Goal: Task Accomplishment & Management: Manage account settings

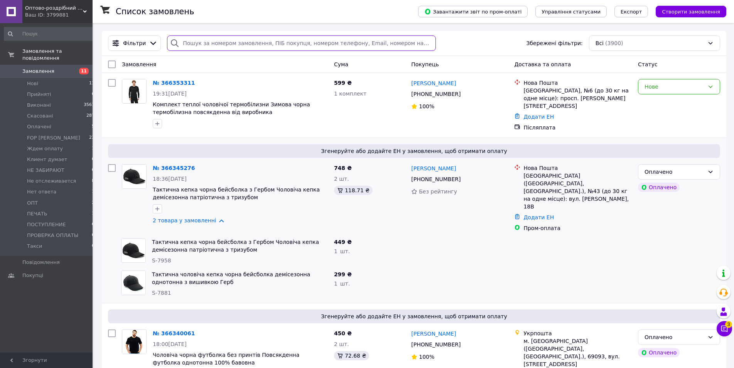
click at [194, 47] on input "search" at bounding box center [301, 42] width 269 height 15
paste input "[PHONE_NUMBER]"
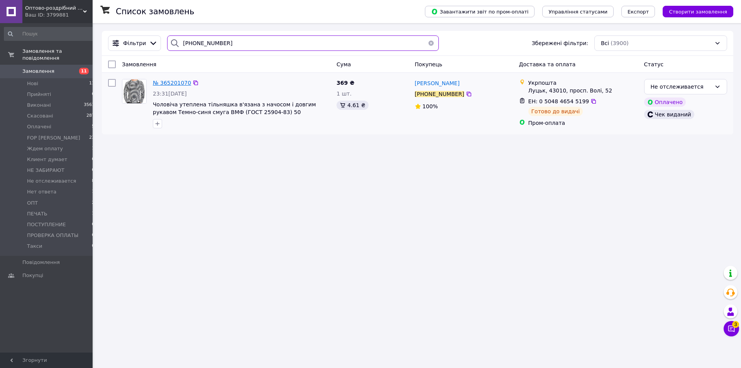
type input "[PHONE_NUMBER]"
click at [159, 84] on span "№ 365201070" at bounding box center [172, 83] width 38 height 6
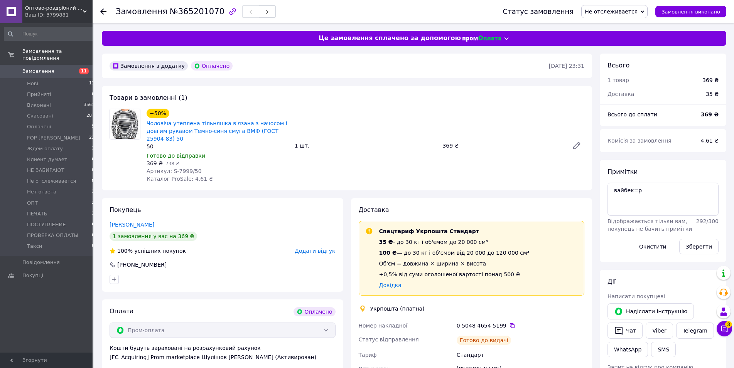
scroll to position [69, 0]
click at [650, 193] on textarea "вайбек=р" at bounding box center [663, 199] width 111 height 33
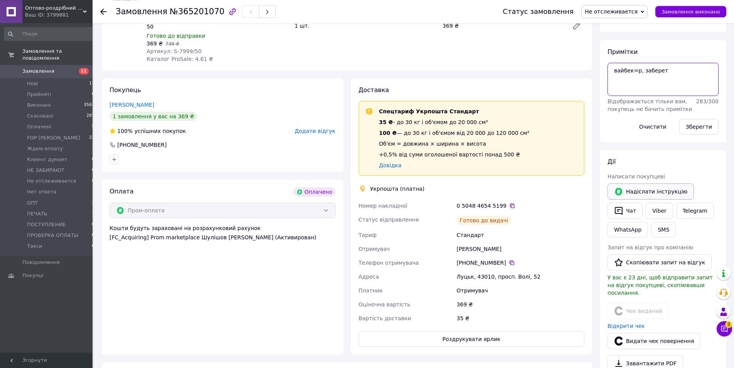
scroll to position [118, 0]
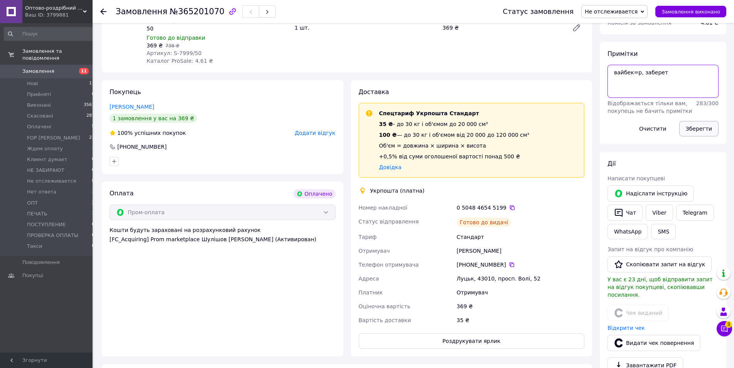
type textarea "вайбек=р, заберет"
click at [696, 128] on button "Зберегти" at bounding box center [698, 128] width 39 height 15
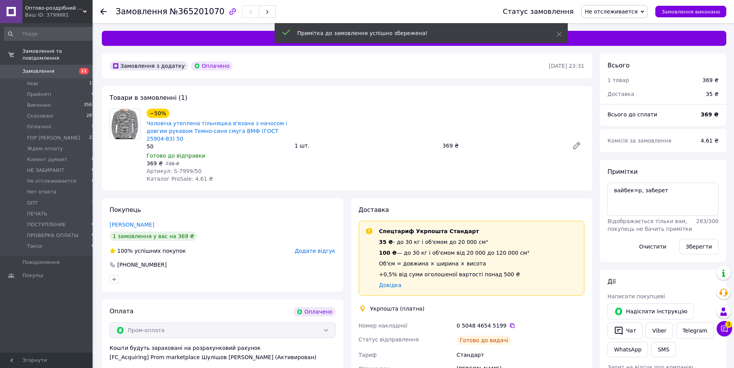
scroll to position [88, 0]
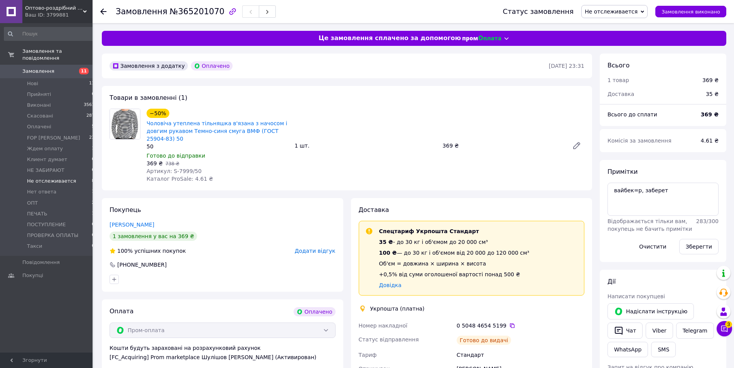
click at [74, 176] on li "Не отслеживается 8" at bounding box center [49, 181] width 99 height 11
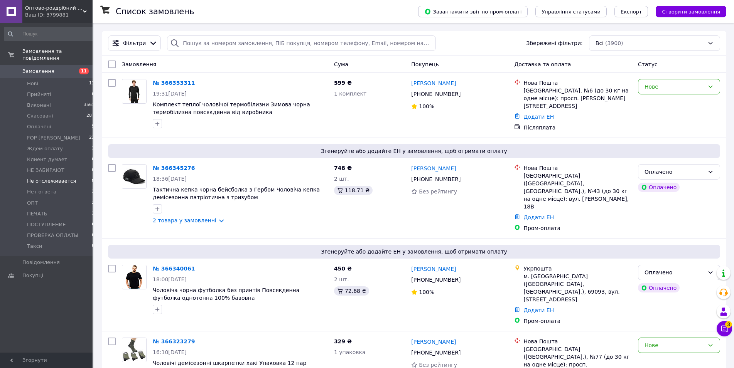
click at [72, 180] on li "Не отслеживается 8" at bounding box center [49, 181] width 99 height 11
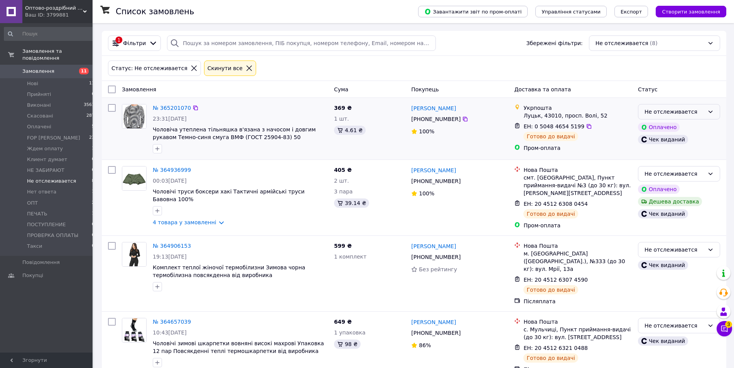
click at [705, 109] on div "Не отслеживается" at bounding box center [679, 111] width 82 height 15
click at [685, 139] on li "НЕ ЗАБИРАЮТ" at bounding box center [679, 138] width 81 height 14
click at [678, 175] on div "Не отслеживается" at bounding box center [675, 174] width 60 height 8
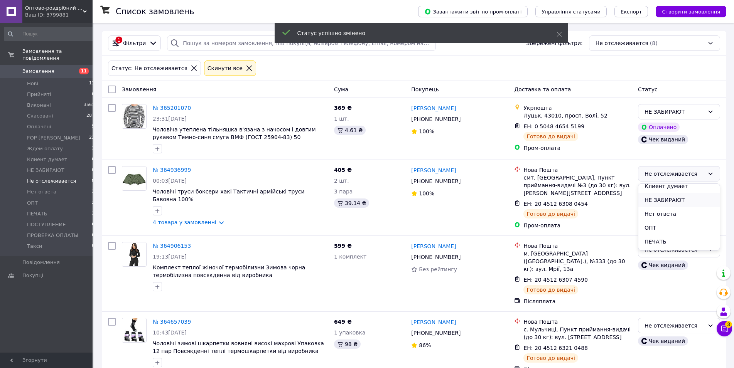
click at [675, 202] on li "НЕ ЗАБИРАЮТ" at bounding box center [679, 200] width 81 height 14
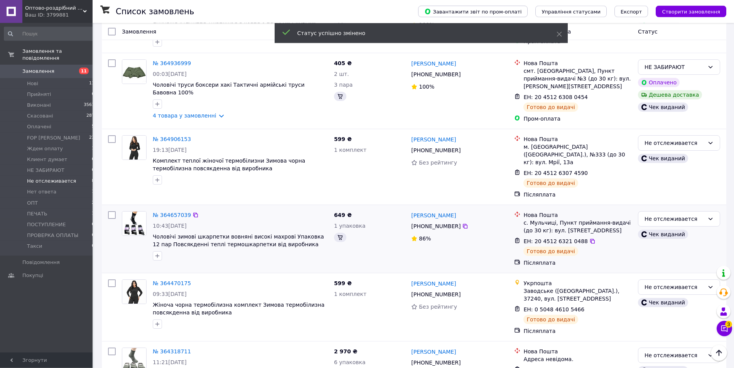
scroll to position [118, 0]
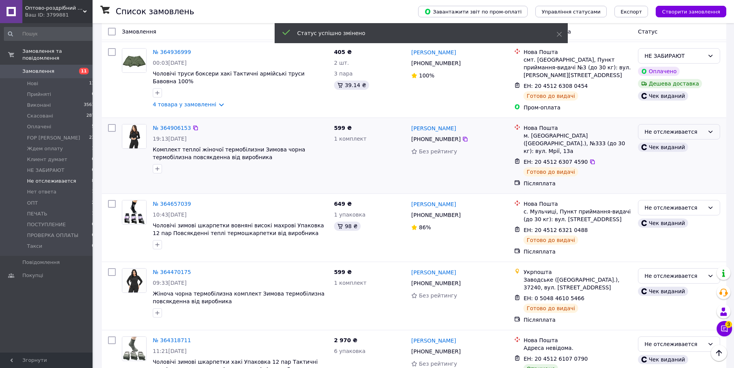
click at [678, 136] on div "Не отслеживается" at bounding box center [675, 132] width 60 height 8
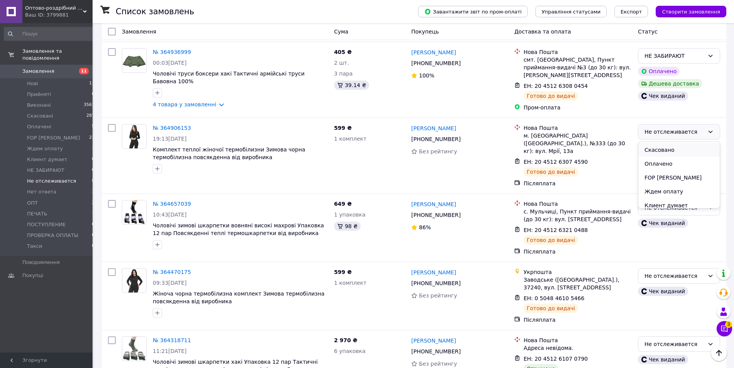
scroll to position [44, 0]
click at [678, 199] on li "НЕ ЗАБИРАЮТ" at bounding box center [679, 202] width 81 height 14
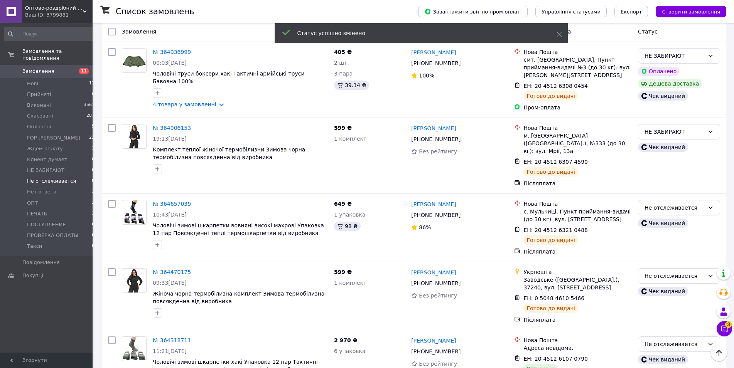
click at [679, 204] on div "Не отслеживается" at bounding box center [675, 208] width 60 height 8
click at [681, 229] on li "НЕ ЗАБИРАЮТ" at bounding box center [679, 227] width 81 height 14
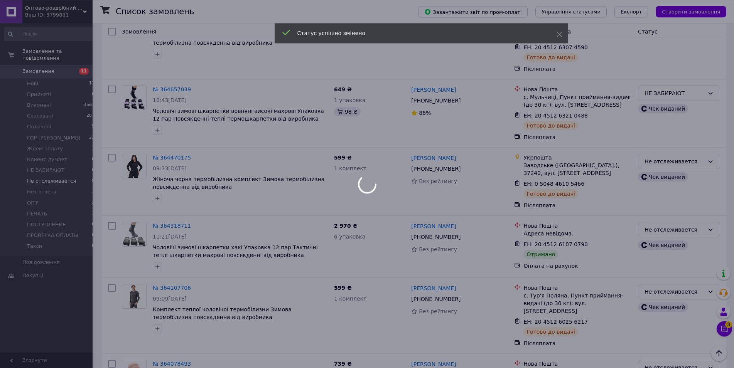
scroll to position [236, 0]
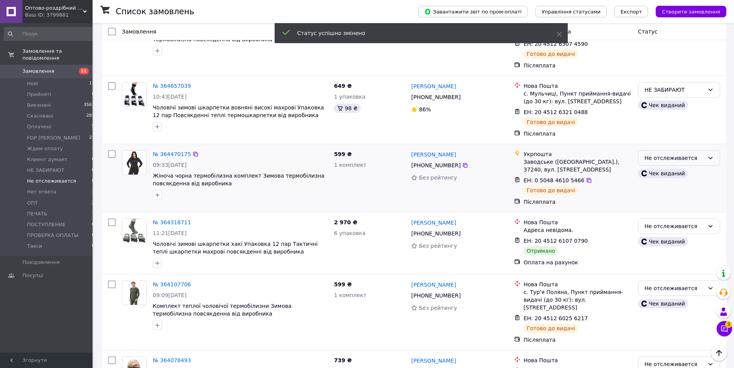
click at [688, 154] on div "Не отслеживается" at bounding box center [675, 158] width 60 height 8
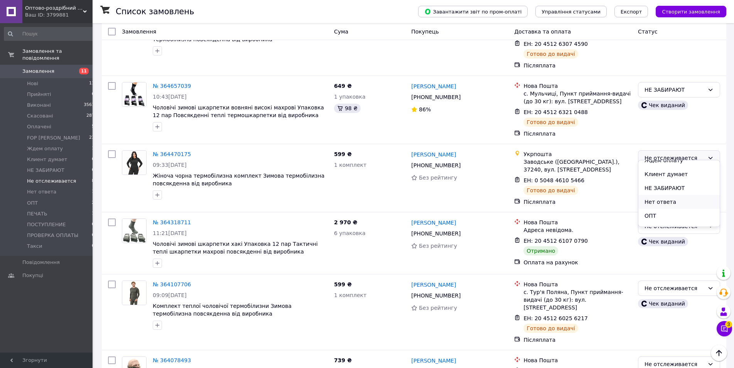
scroll to position [88, 0]
click at [670, 180] on li "НЕ ЗАБИРАЮТ" at bounding box center [679, 177] width 81 height 14
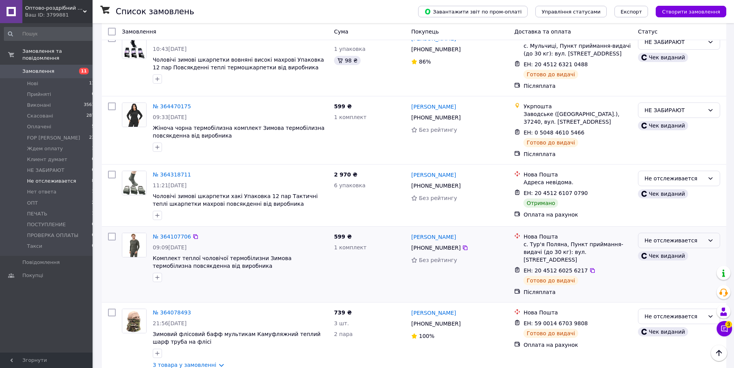
click at [664, 237] on div "Не отслеживается" at bounding box center [675, 241] width 60 height 8
click at [668, 265] on li "НЕ ЗАБИРАЮТ" at bounding box center [679, 263] width 81 height 14
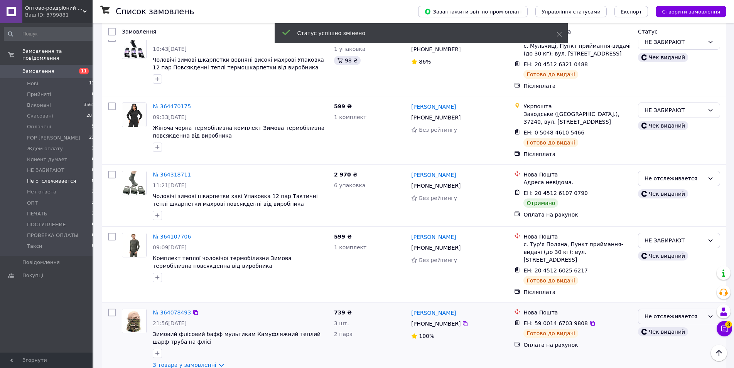
click at [659, 313] on div "Не отслеживается" at bounding box center [675, 317] width 60 height 8
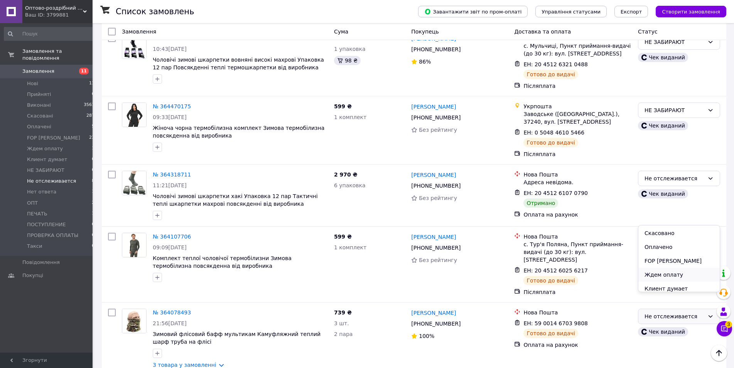
scroll to position [44, 0]
click at [672, 285] on li "НЕ ЗАБИРАЮТ" at bounding box center [679, 286] width 81 height 14
